Goal: Information Seeking & Learning: Learn about a topic

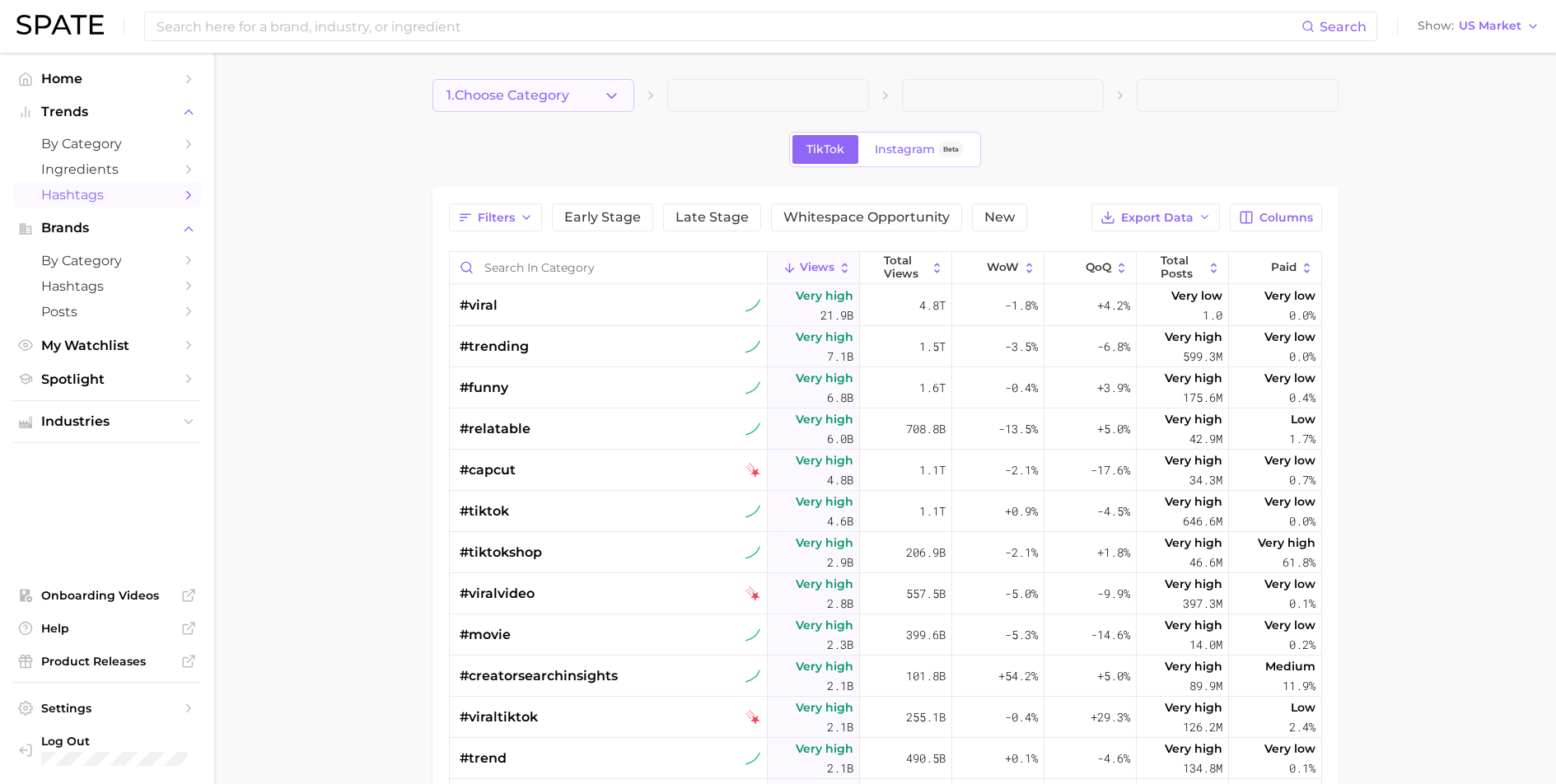
click at [611, 100] on icon "button" at bounding box center [612, 96] width 17 height 17
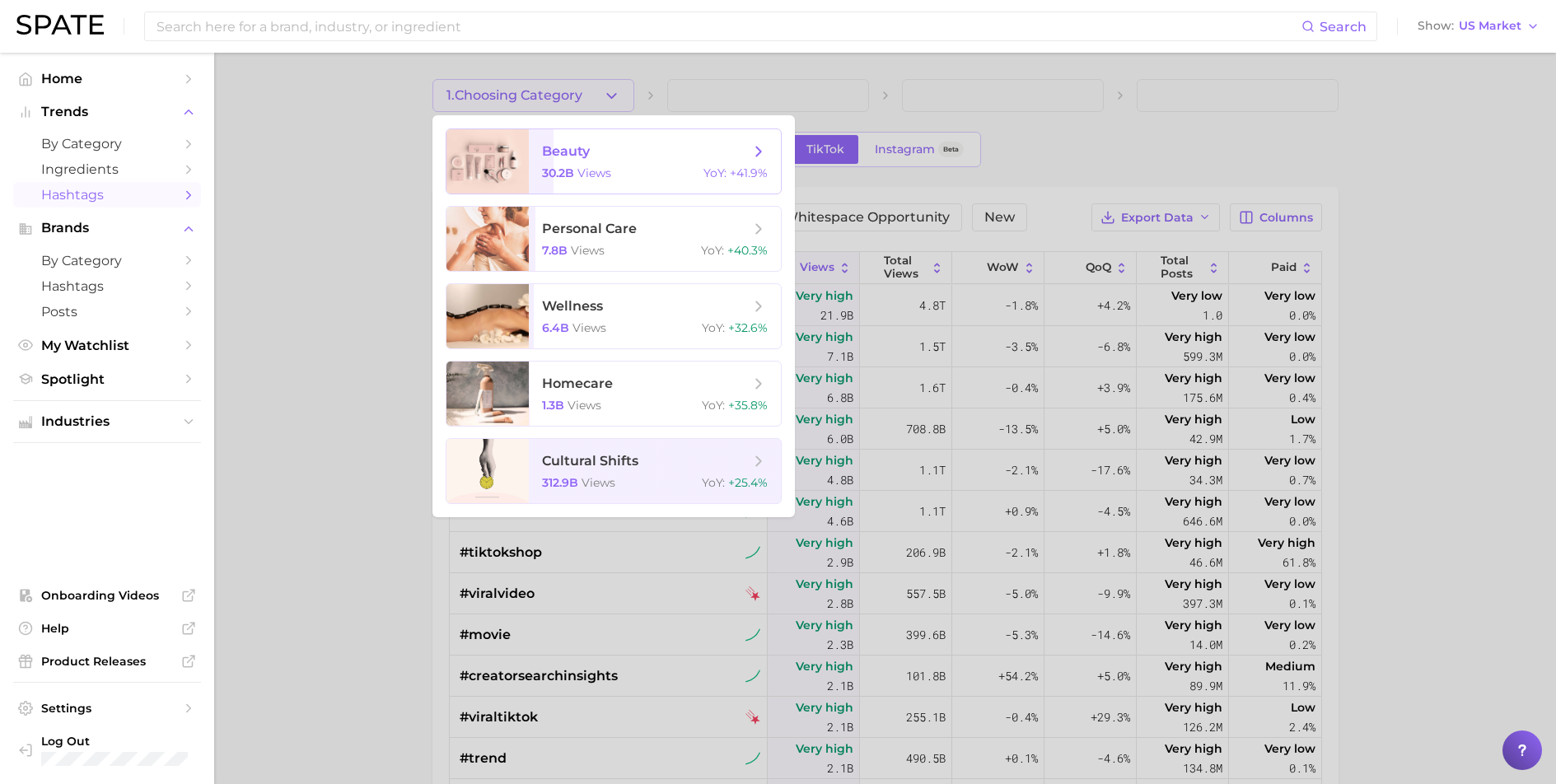
click at [576, 181] on span "beauty 30.2b views YoY : +41.9%" at bounding box center [655, 161] width 252 height 64
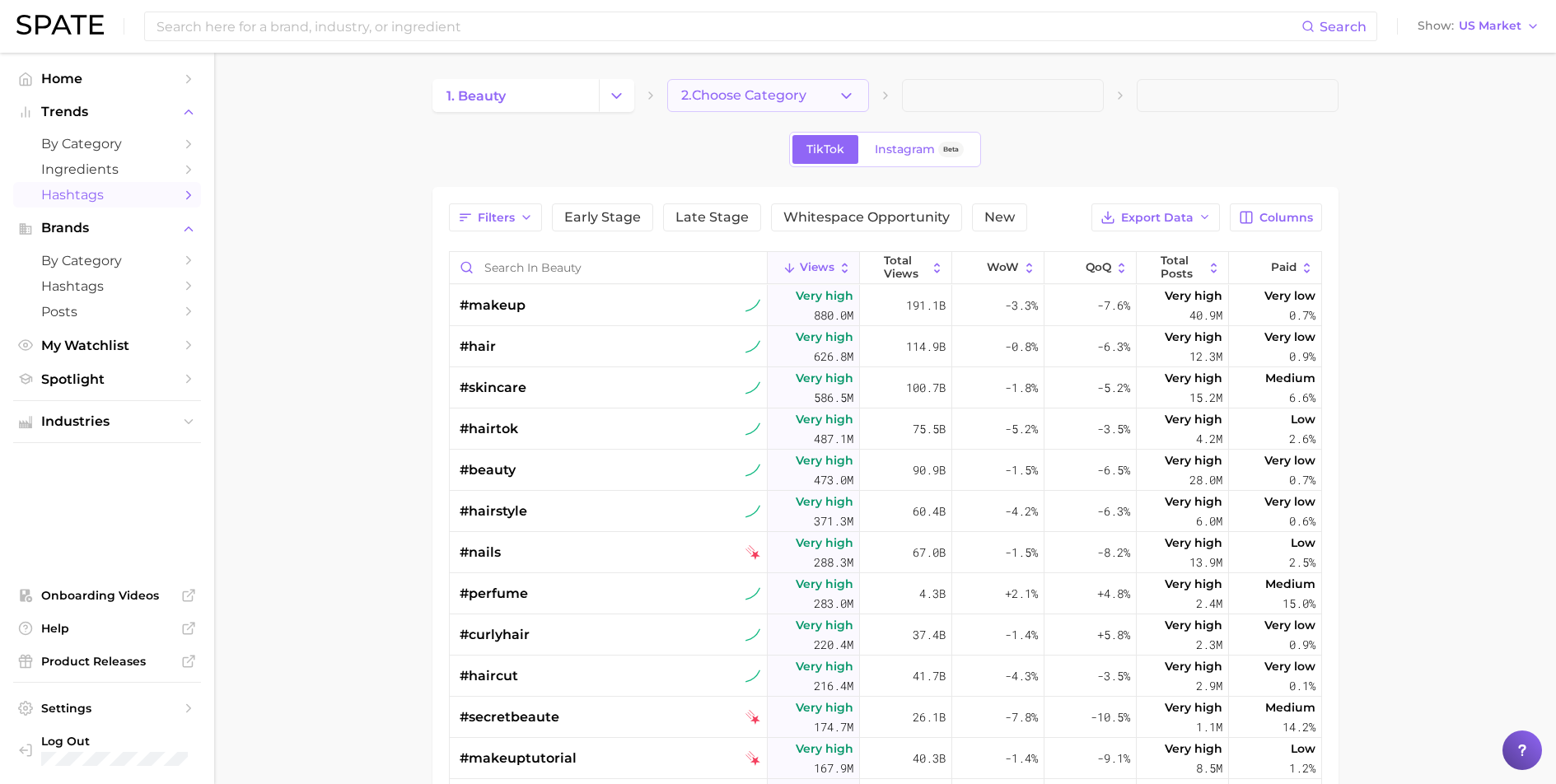
click at [842, 97] on icon "button" at bounding box center [847, 96] width 17 height 17
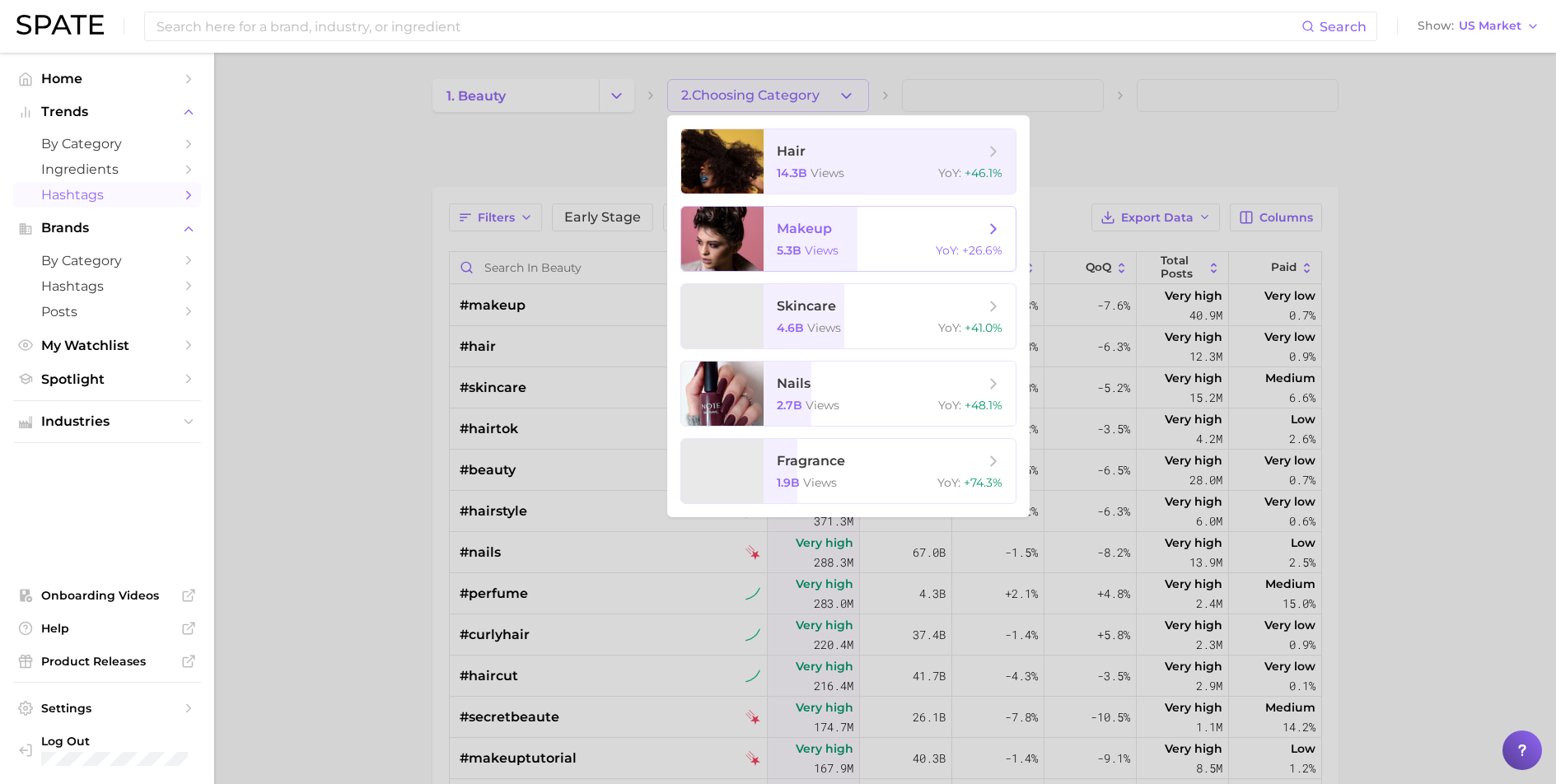
click at [787, 237] on span "makeup" at bounding box center [880, 228] width 208 height 18
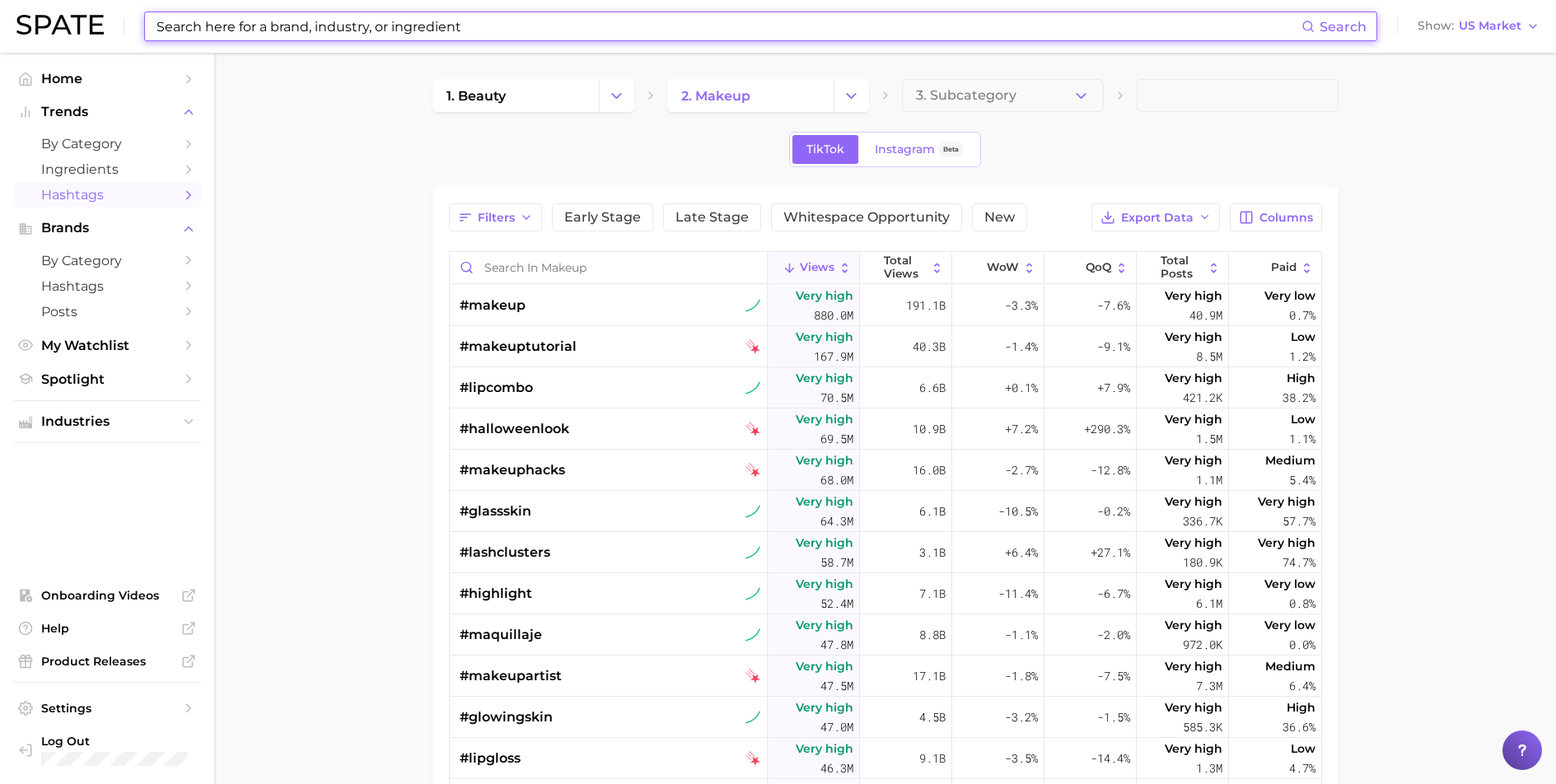
click at [345, 26] on input at bounding box center [729, 26] width 1147 height 28
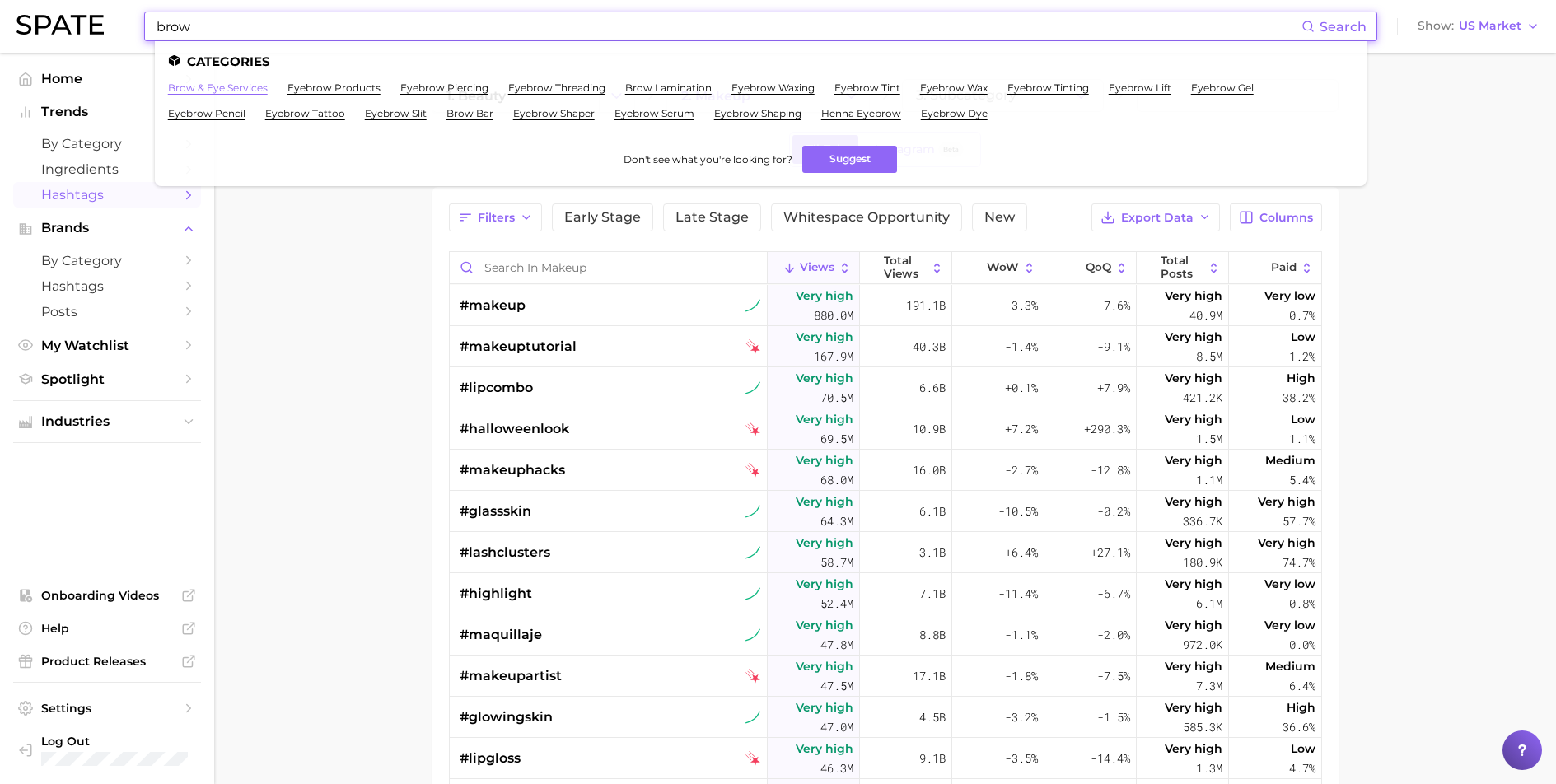
type input "brow"
click at [208, 86] on link "brow & eye services" at bounding box center [218, 87] width 100 height 12
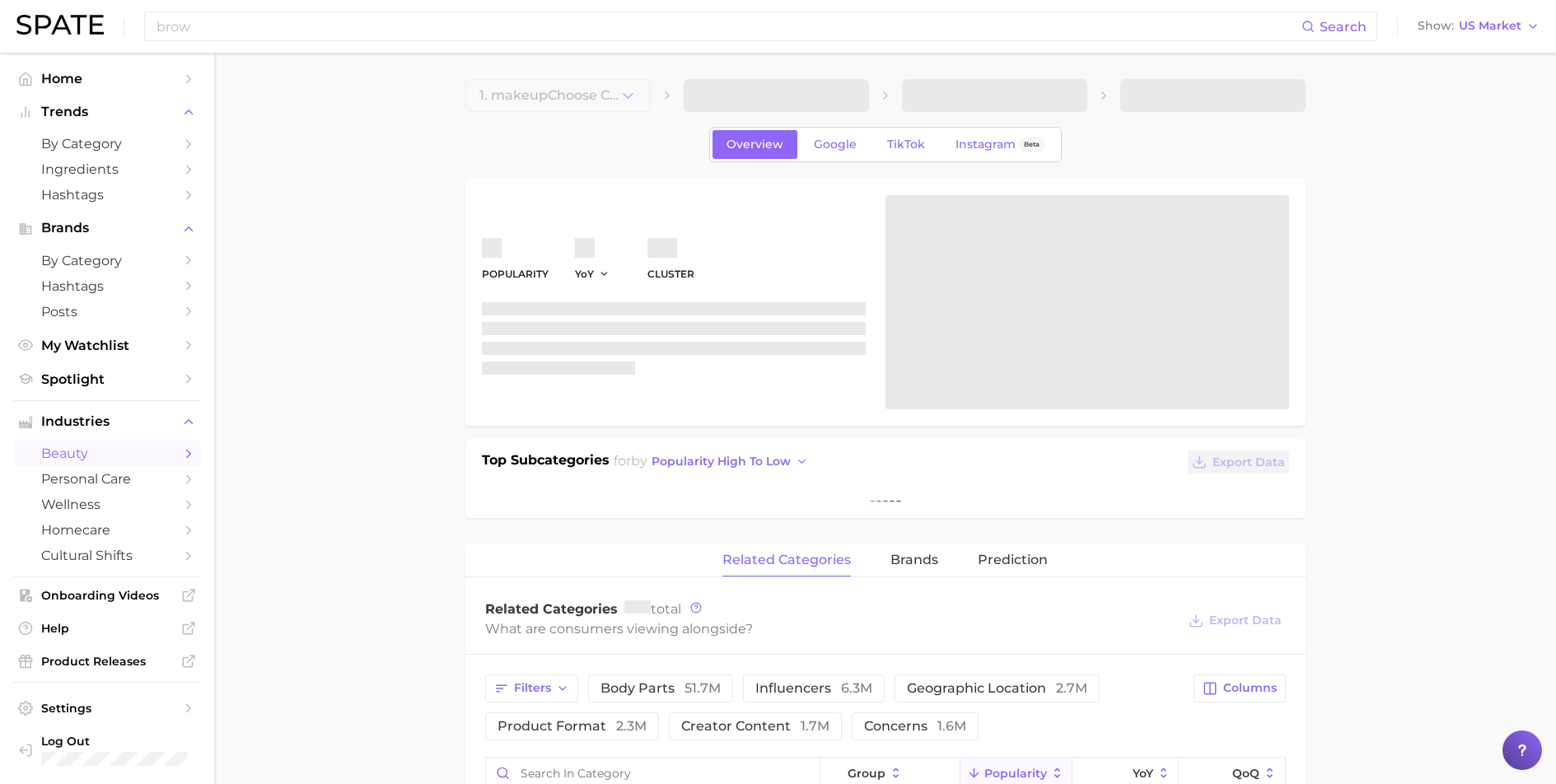
scroll to position [24, 0]
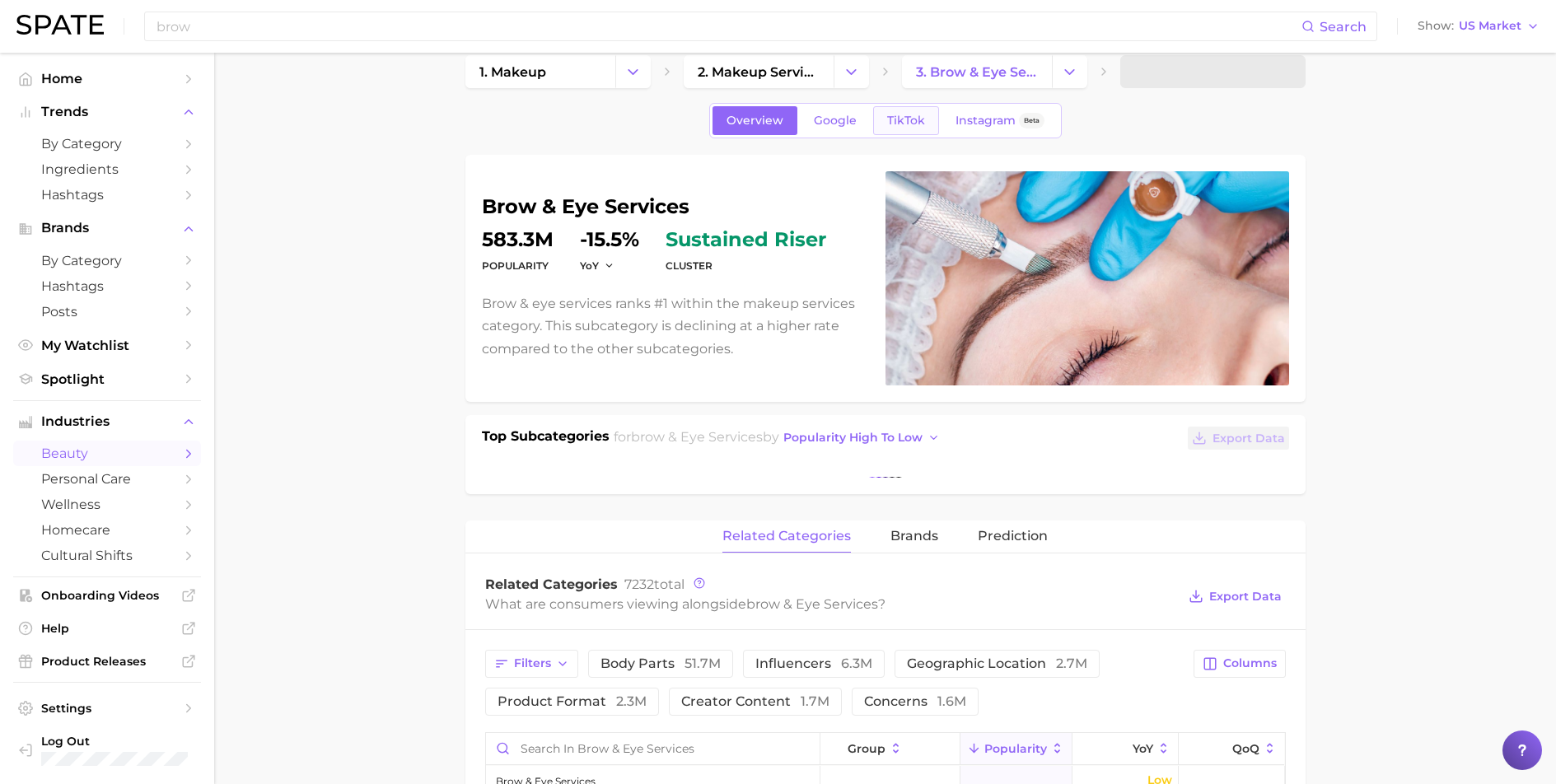
click at [916, 125] on span "TikTok" at bounding box center [906, 121] width 38 height 14
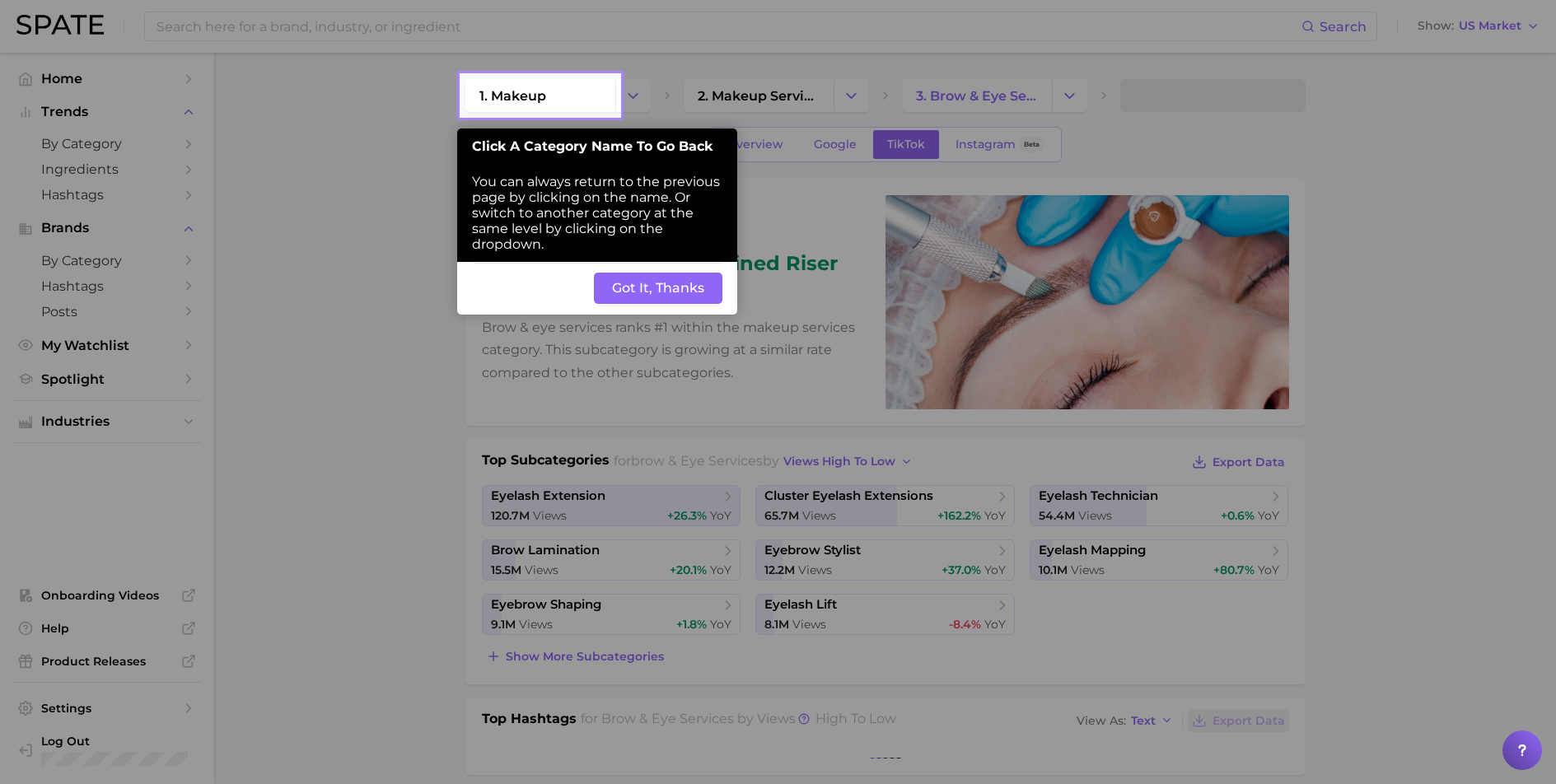
click at [645, 290] on button "Got It, Thanks" at bounding box center [658, 288] width 128 height 32
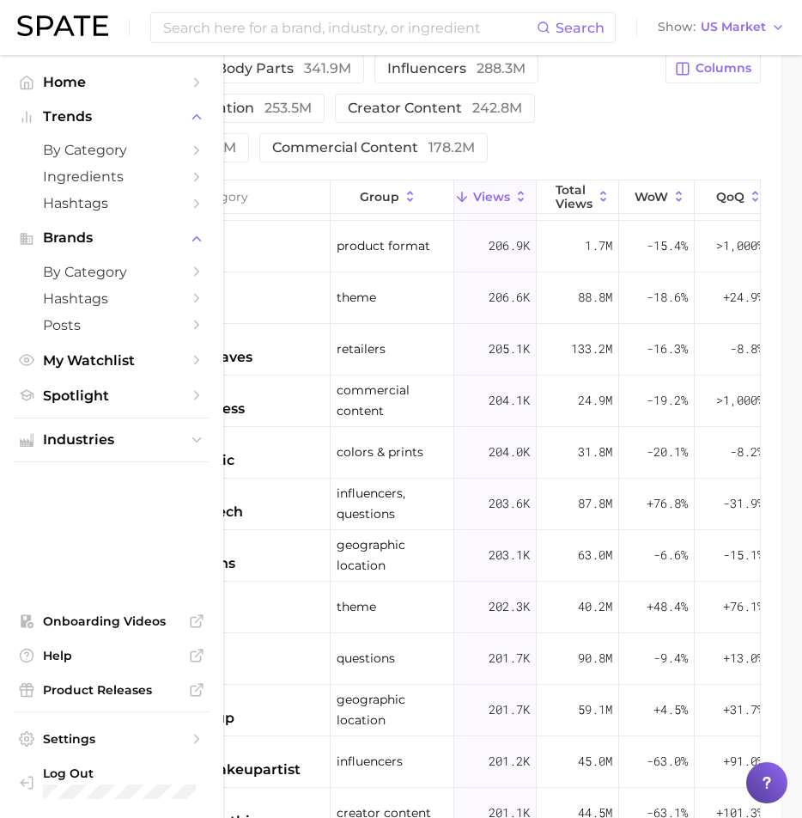
scroll to position [43175, 0]
